Goal: Task Accomplishment & Management: Manage account settings

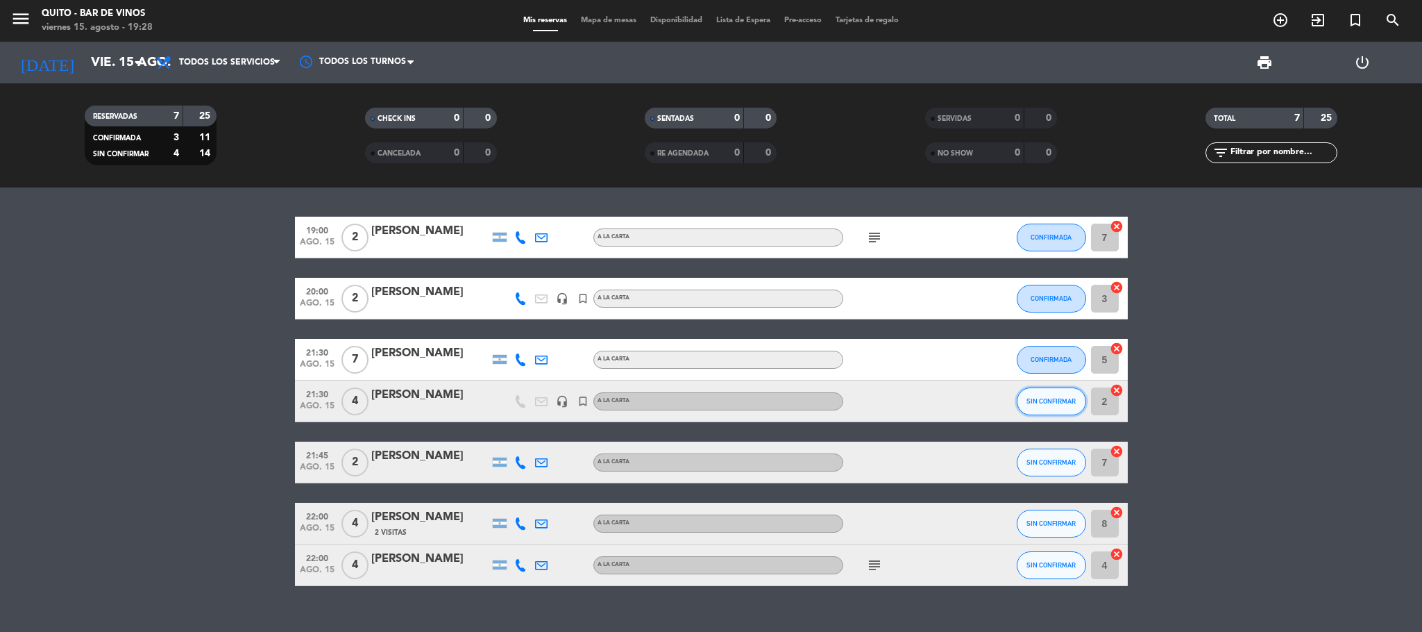
click at [1038, 403] on span "SIN CONFIRMAR" at bounding box center [1051, 401] width 49 height 8
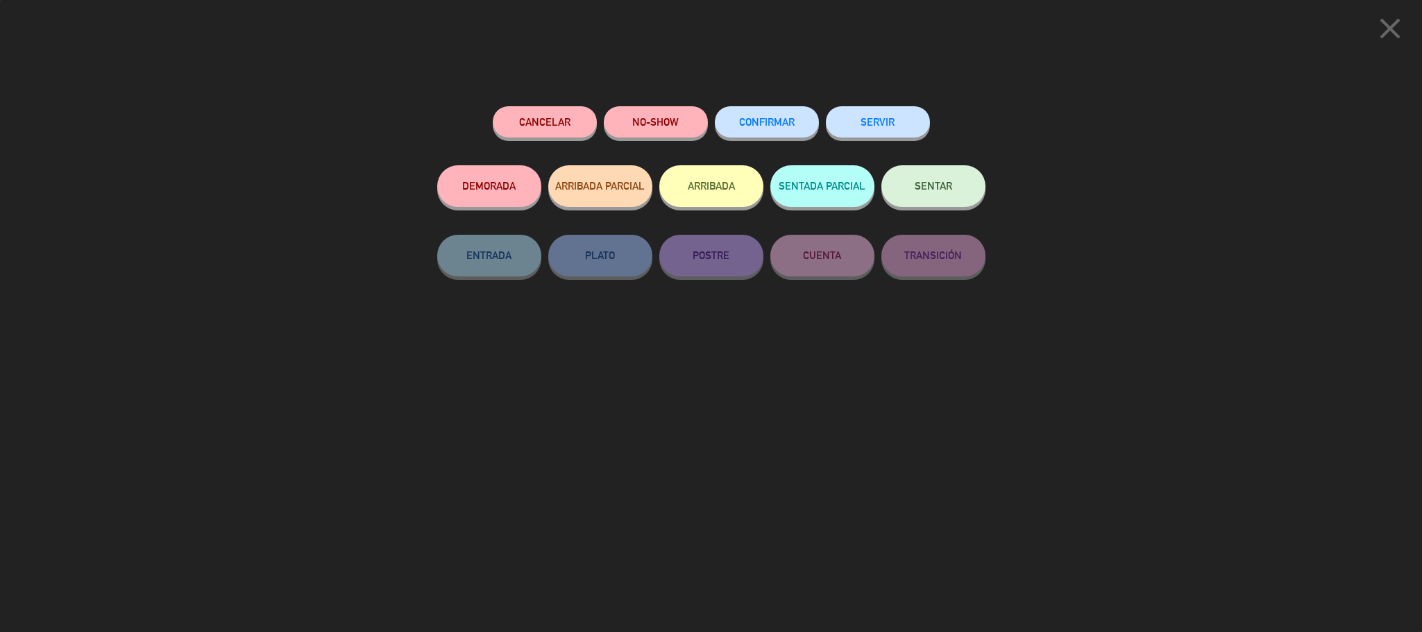
click at [771, 102] on div "Cancelar NO-SHOW CONFIRMAR SERVIR DEMORADA ARRIBADA PARCIAL ARRIBADA SENTADA PA…" at bounding box center [712, 363] width 568 height 535
click at [773, 124] on span "CONFIRMAR" at bounding box center [767, 122] width 56 height 12
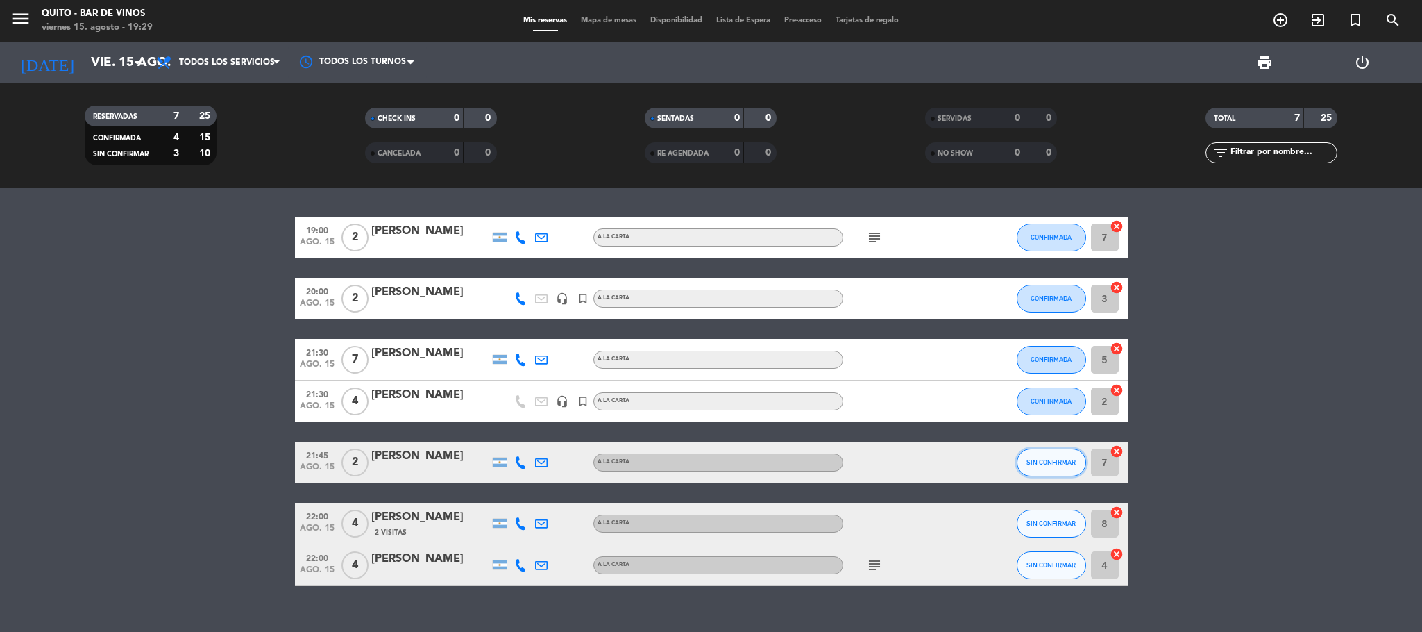
click at [1031, 466] on button "SIN CONFIRMAR" at bounding box center [1051, 462] width 69 height 28
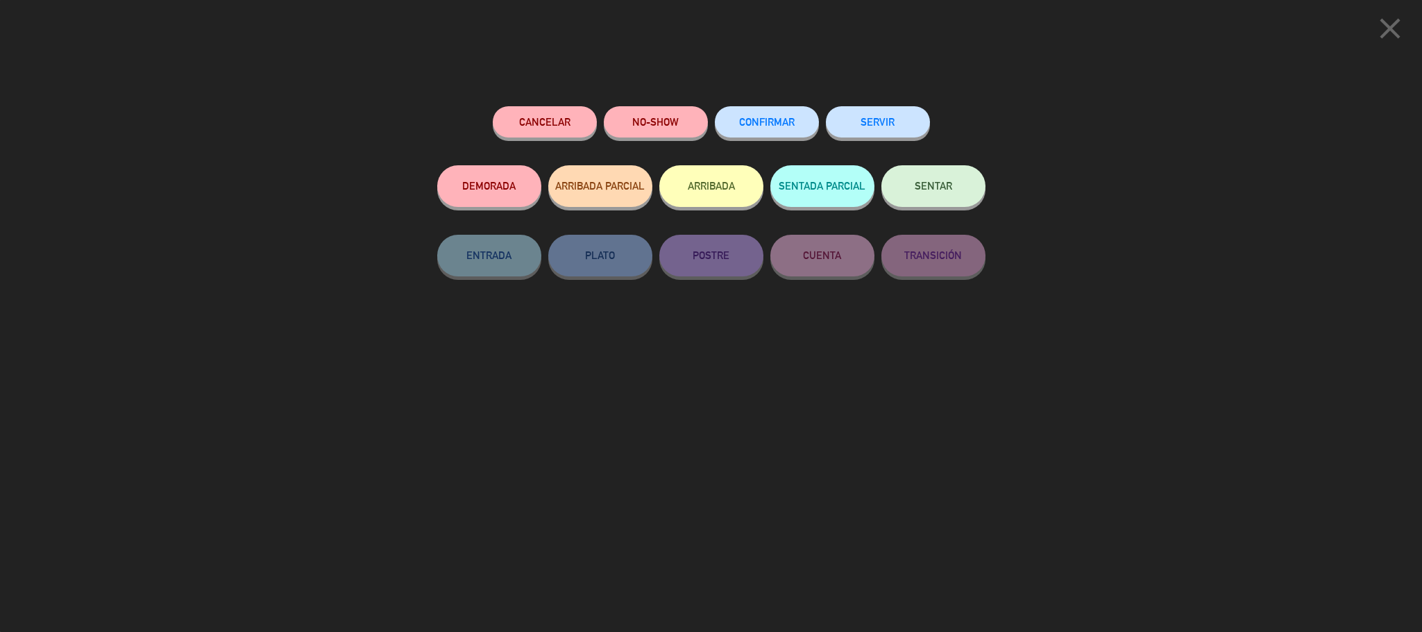
click at [796, 125] on button "CONFIRMAR" at bounding box center [767, 121] width 104 height 31
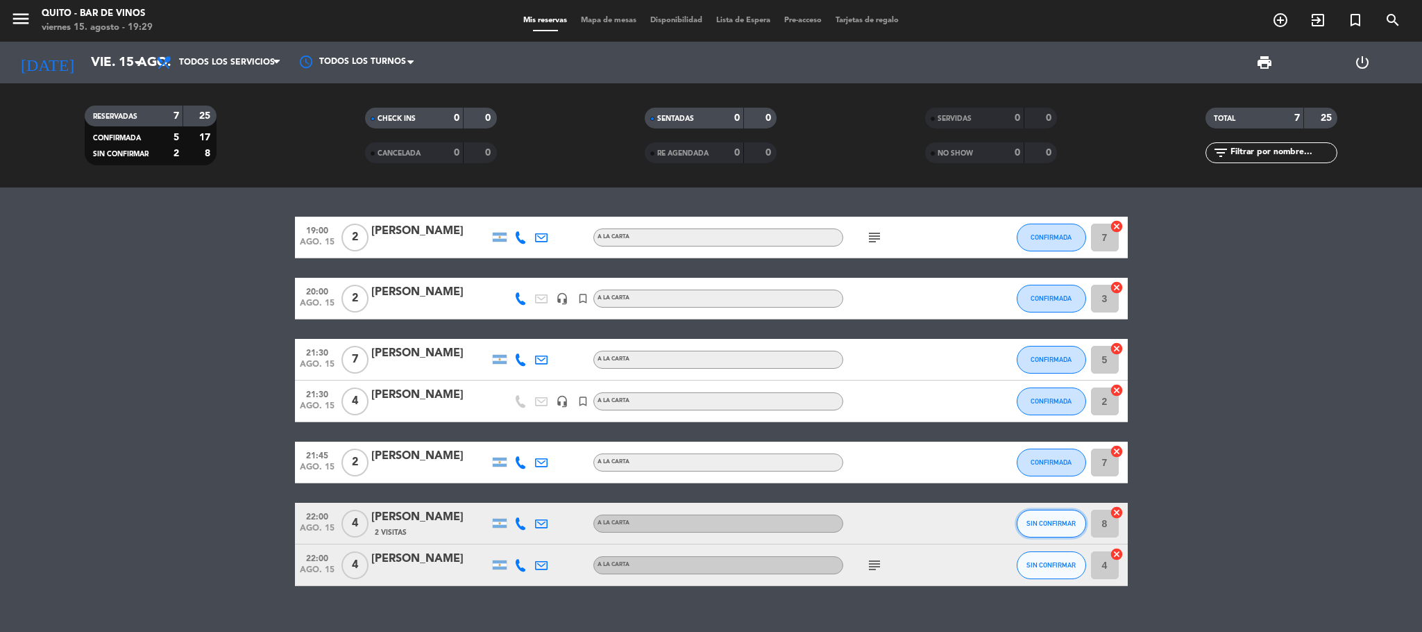
click at [1054, 529] on button "SIN CONFIRMAR" at bounding box center [1051, 524] width 69 height 28
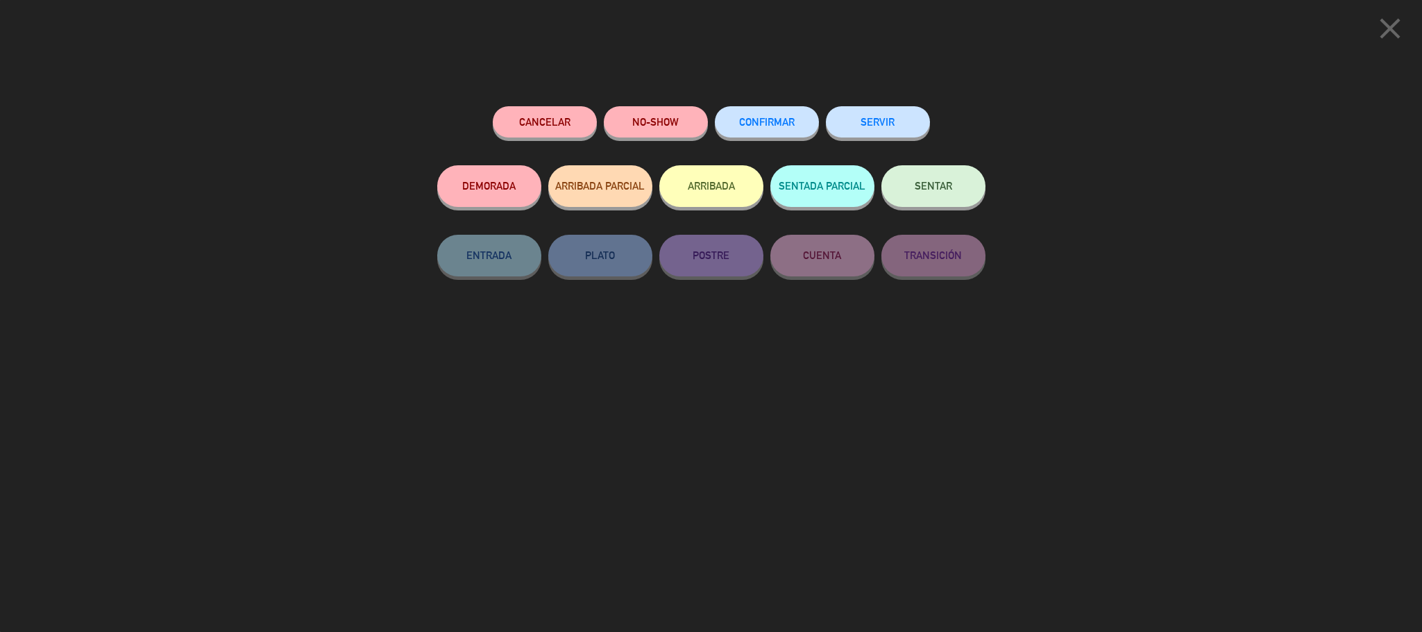
click at [756, 131] on button "CONFIRMAR" at bounding box center [767, 121] width 104 height 31
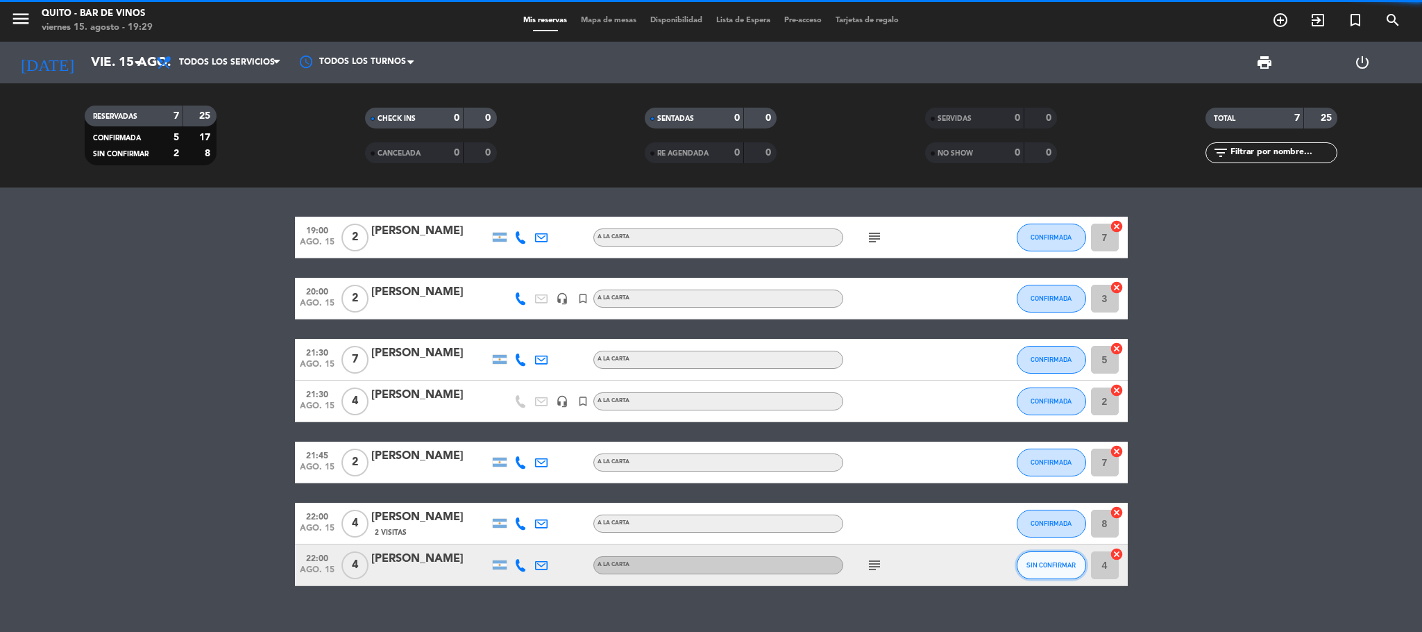
click at [1059, 553] on button "SIN CONFIRMAR" at bounding box center [1051, 565] width 69 height 28
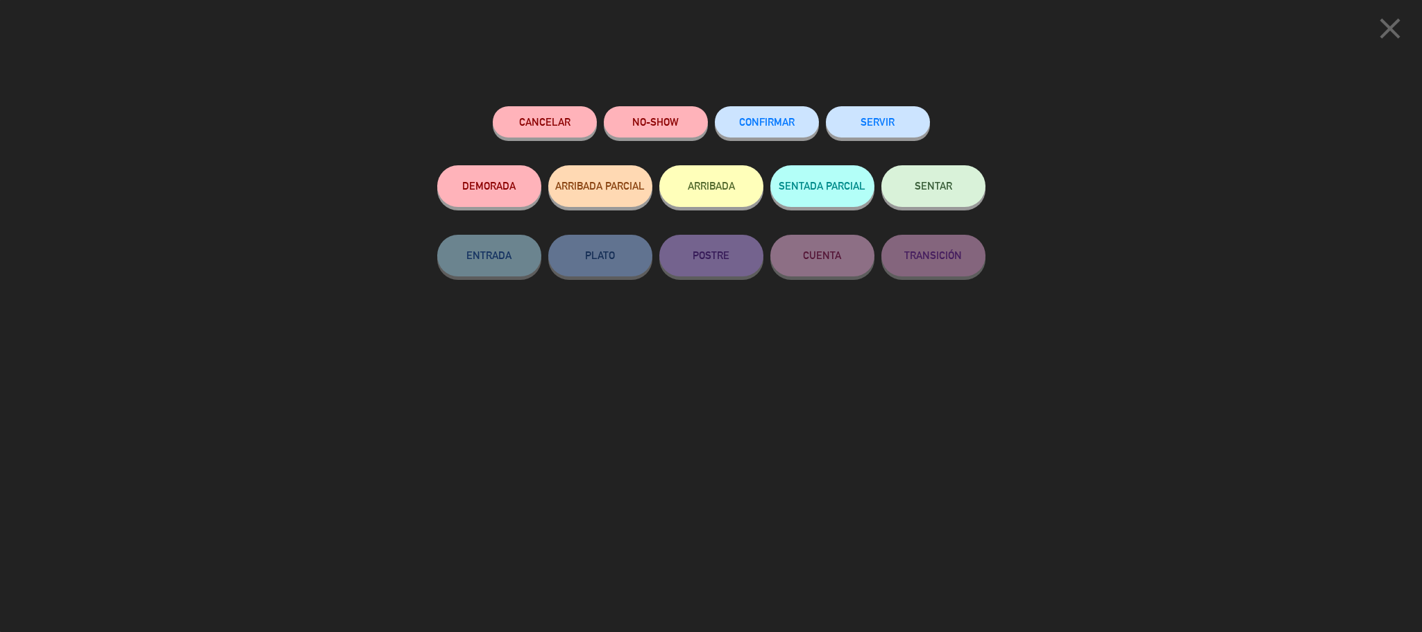
click at [782, 115] on button "CONFIRMAR" at bounding box center [767, 121] width 104 height 31
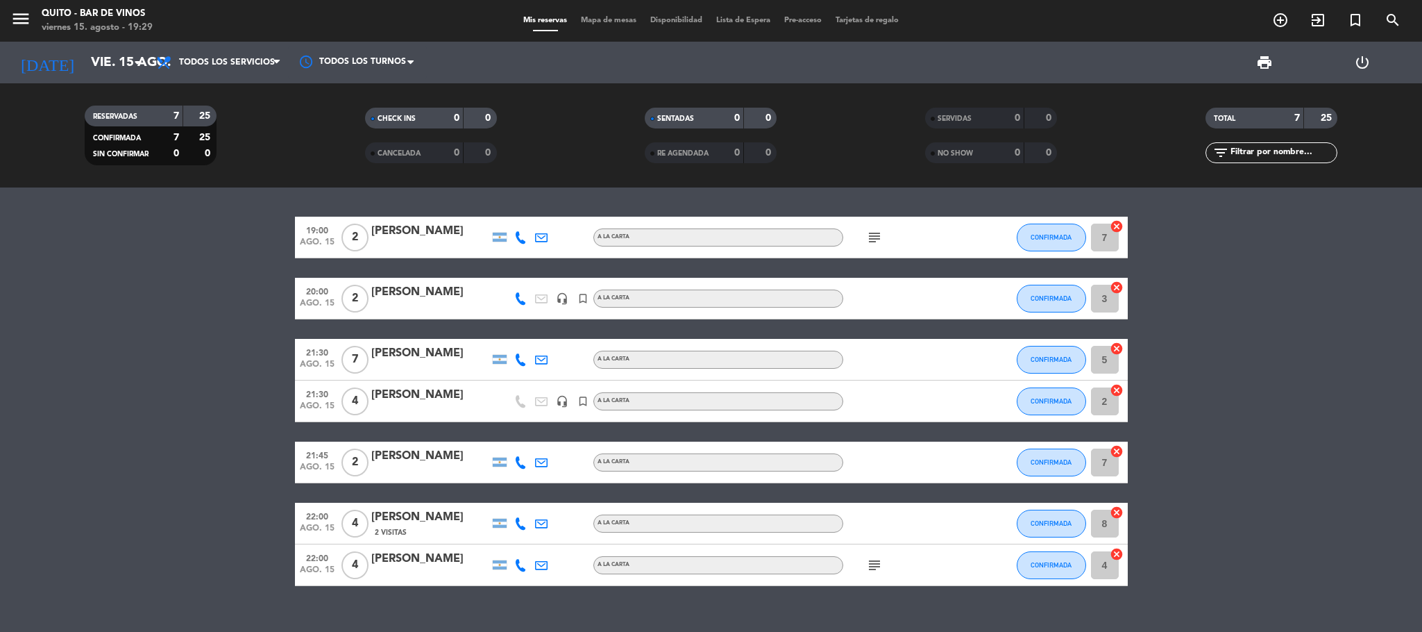
click at [1306, 503] on bookings-row "19:00 [DATE] 2 [PERSON_NAME] A LA CARTA subject CONFIRMADA 7 cancel 20:00 [DATE…" at bounding box center [711, 401] width 1422 height 369
click at [235, 63] on span "Todos los servicios" at bounding box center [227, 63] width 96 height 10
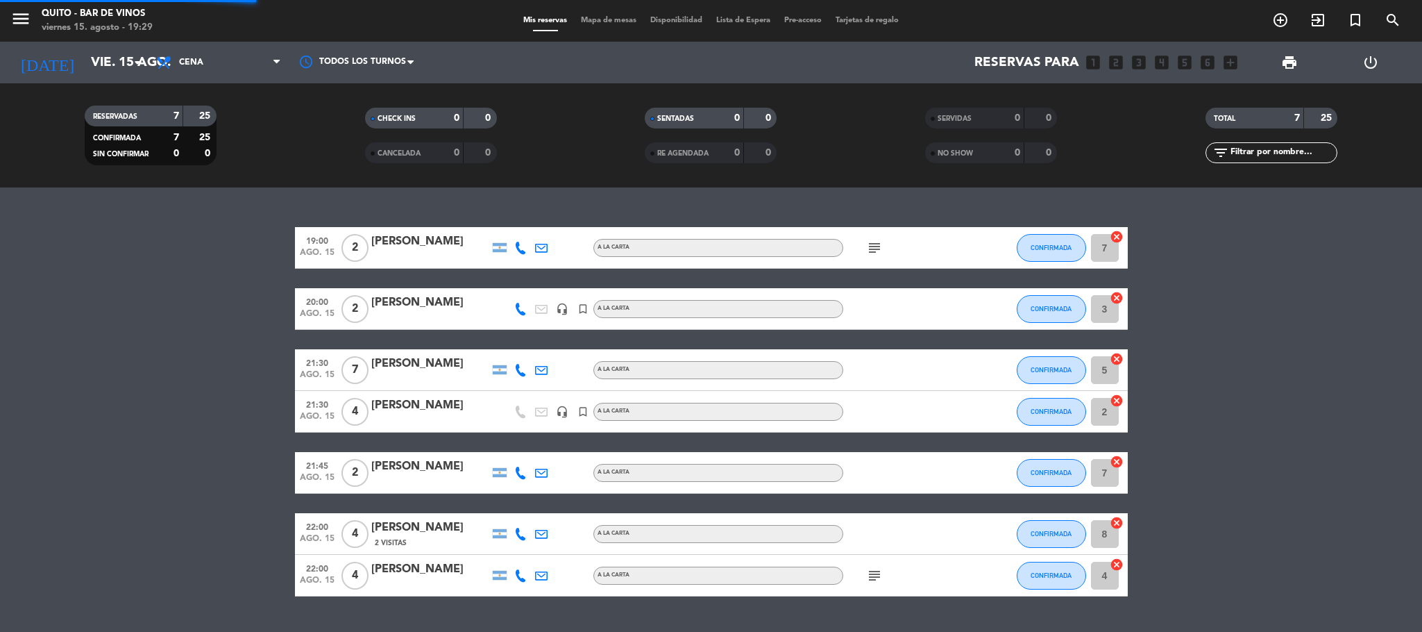
click at [240, 175] on div "menu Quito - Bar de Vinos [DATE] 15. agosto - 19:29 Mis reservas Mapa de mesas …" at bounding box center [711, 93] width 1422 height 187
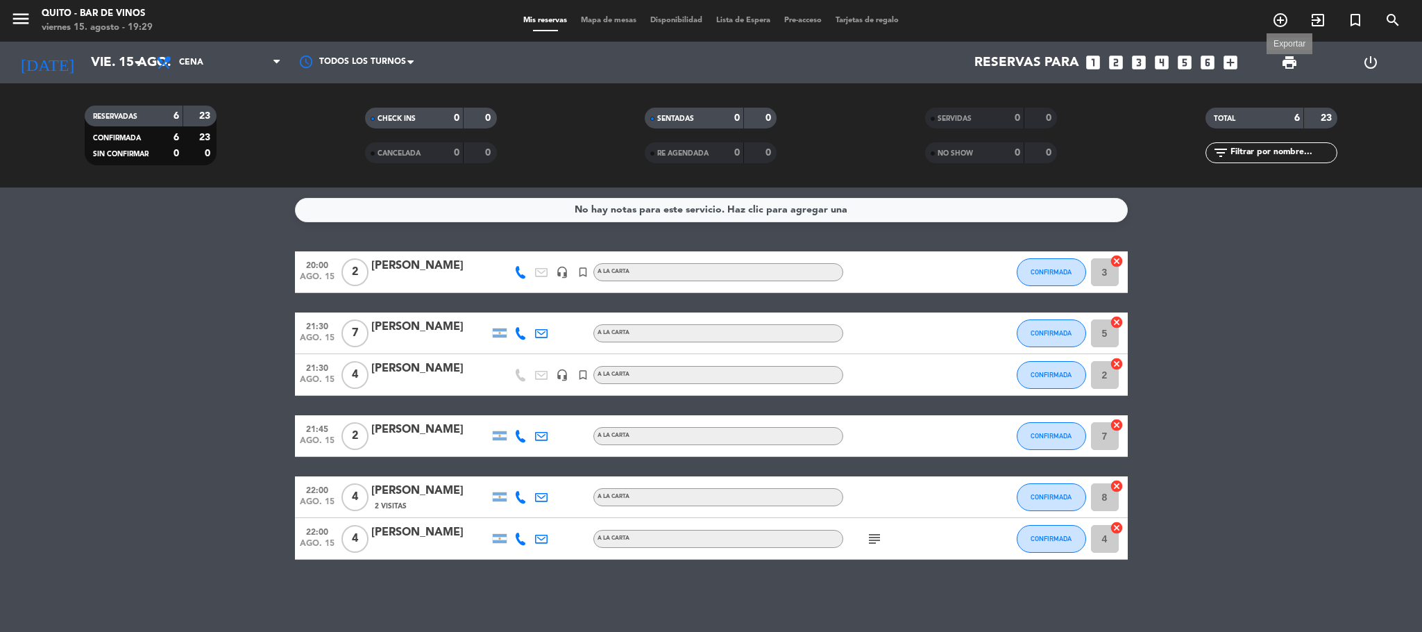
click at [1290, 60] on span "print" at bounding box center [1289, 62] width 17 height 17
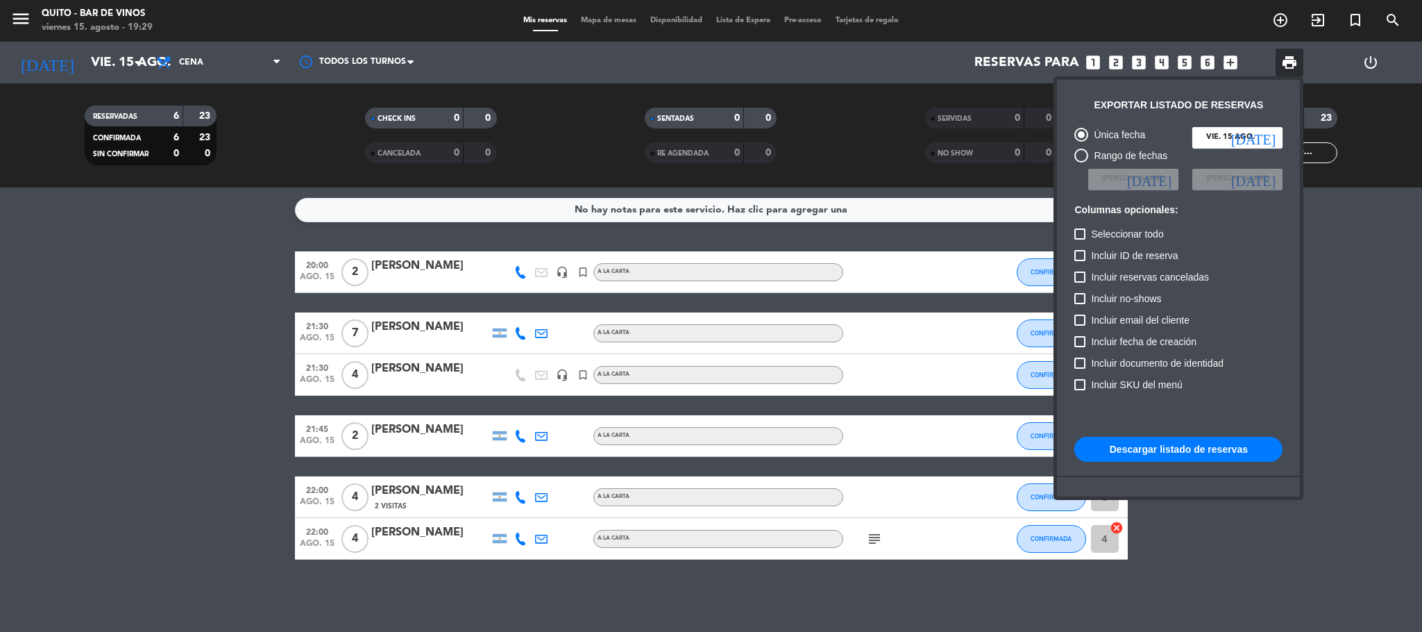
click at [1161, 438] on button "Descargar listado de reservas" at bounding box center [1179, 449] width 208 height 25
